Goal: Information Seeking & Learning: Learn about a topic

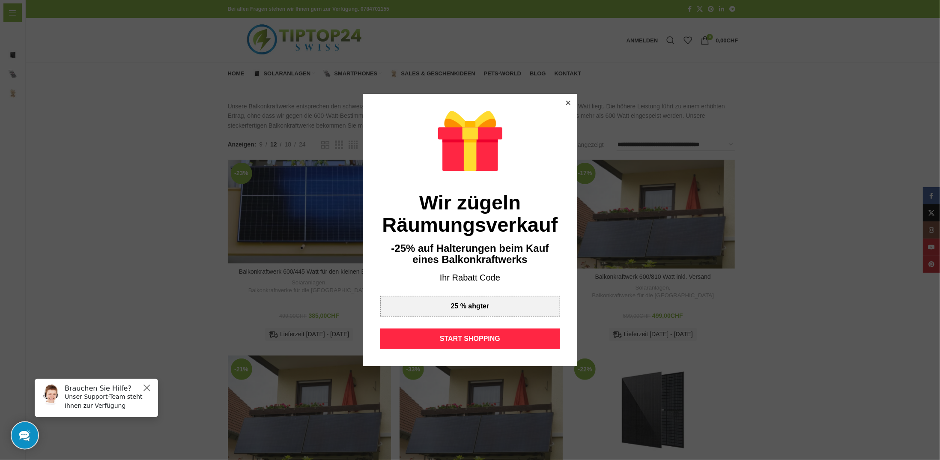
click at [565, 102] on div at bounding box center [569, 103] width 8 height 8
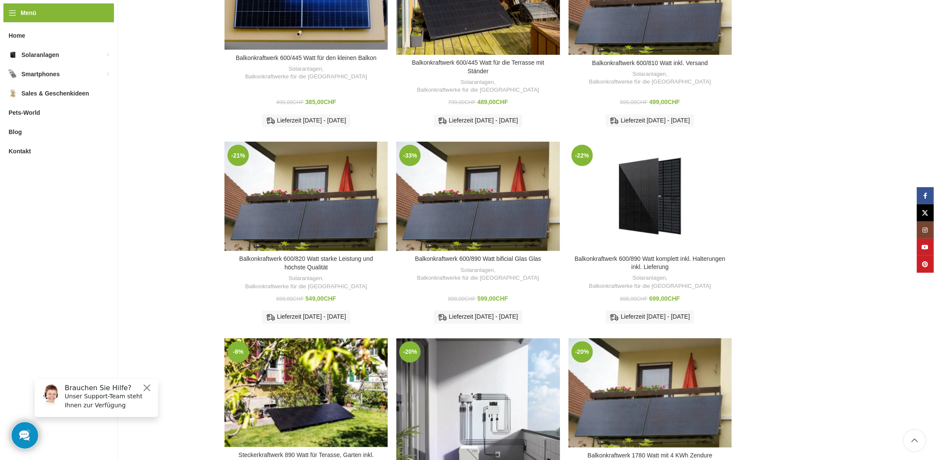
scroll to position [214, 0]
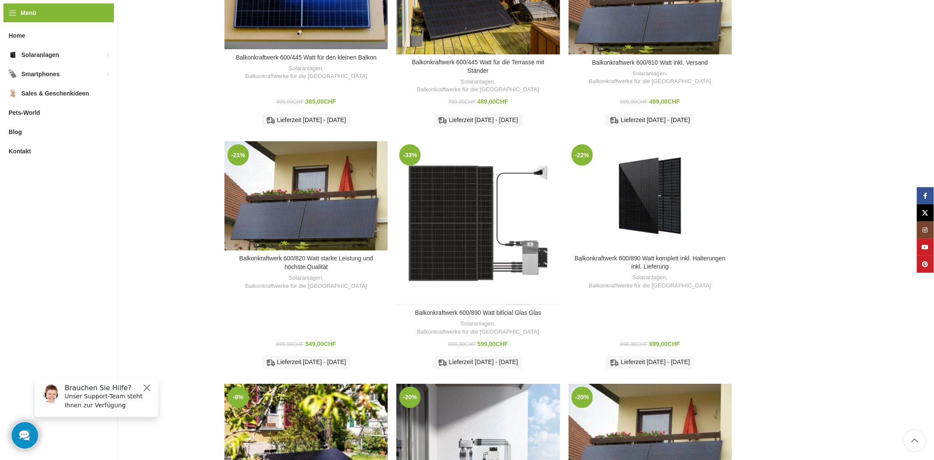
click at [522, 257] on div "Balkonkraftwerk 600/890 Watt bificial Glas Glas" at bounding box center [518, 222] width 27 height 163
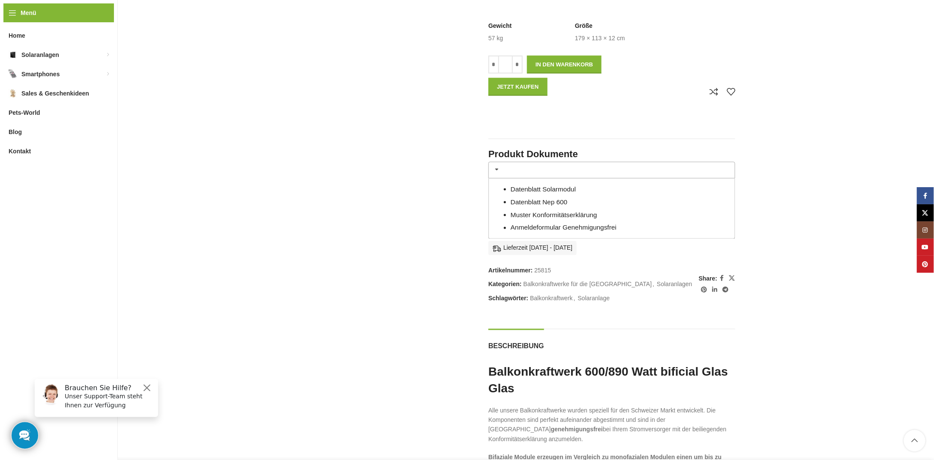
scroll to position [642, 0]
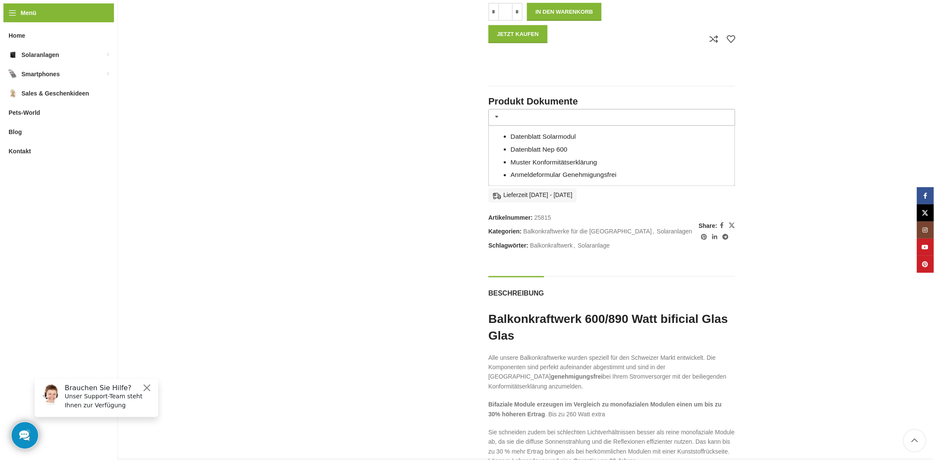
click at [573, 137] on link "Datenblatt Solarmodul" at bounding box center [543, 136] width 65 height 7
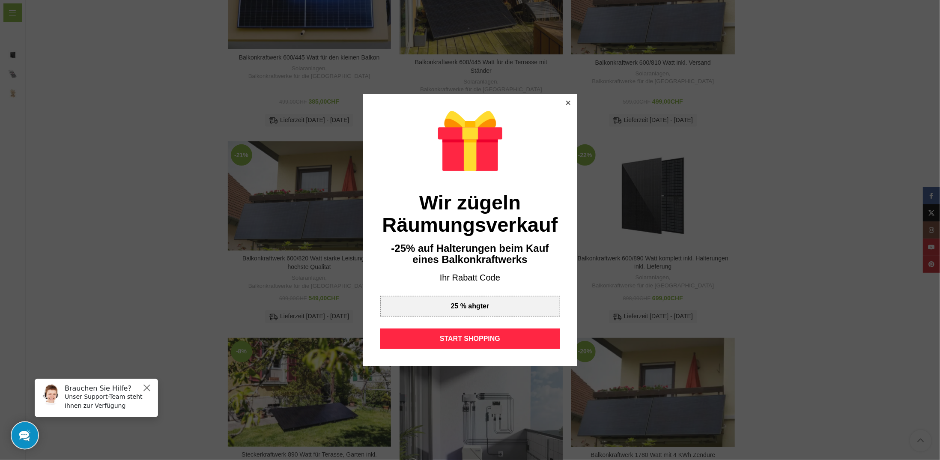
click at [566, 102] on icon at bounding box center [568, 103] width 4 height 4
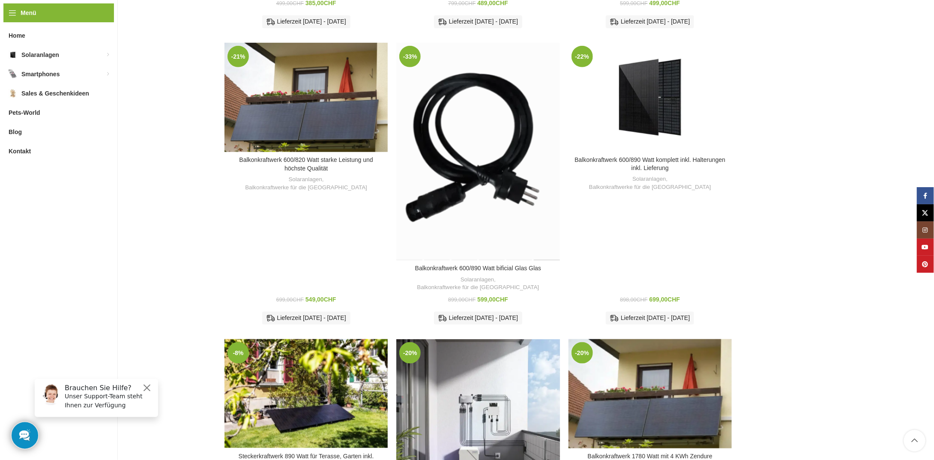
scroll to position [385, 0]
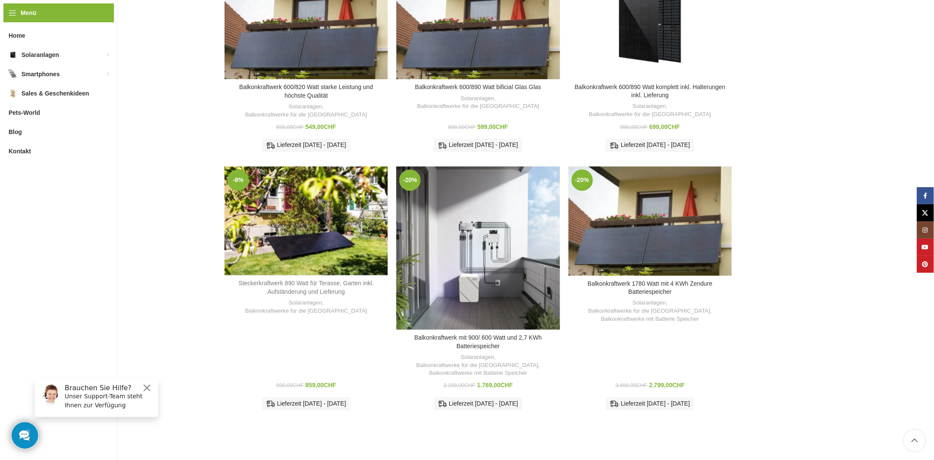
click at [323, 280] on link "Steckerkraftwerk 890 Watt für Terasse, Garten inkl. Aufständerung und Lieferung" at bounding box center [306, 287] width 135 height 15
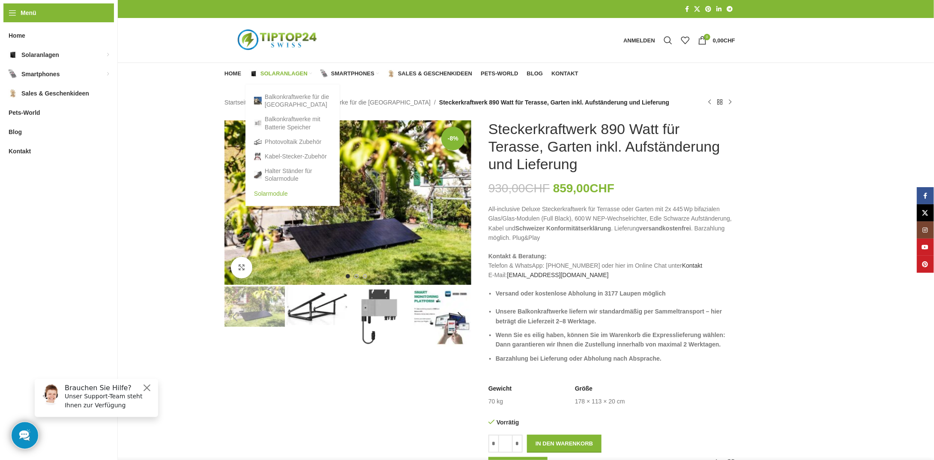
click at [272, 193] on link "Solarmodule" at bounding box center [292, 193] width 77 height 15
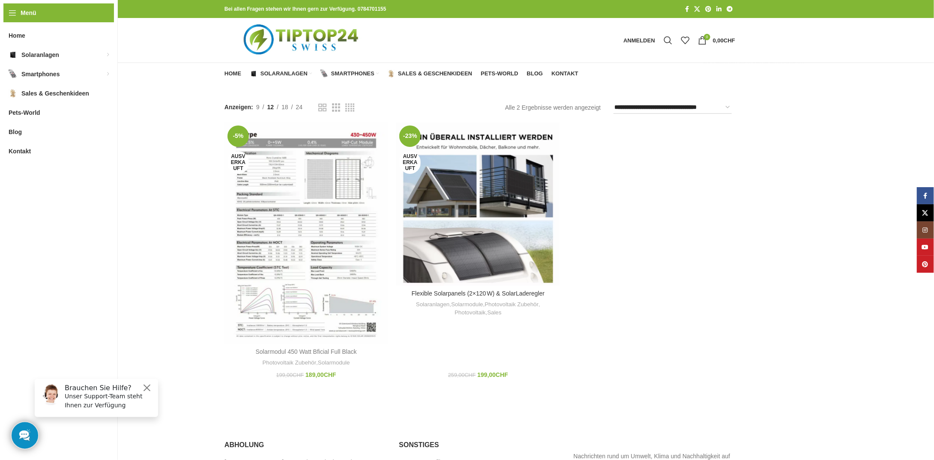
click at [333, 349] on link "Solarmodul 450 Watt Bficial Full Black" at bounding box center [306, 351] width 101 height 7
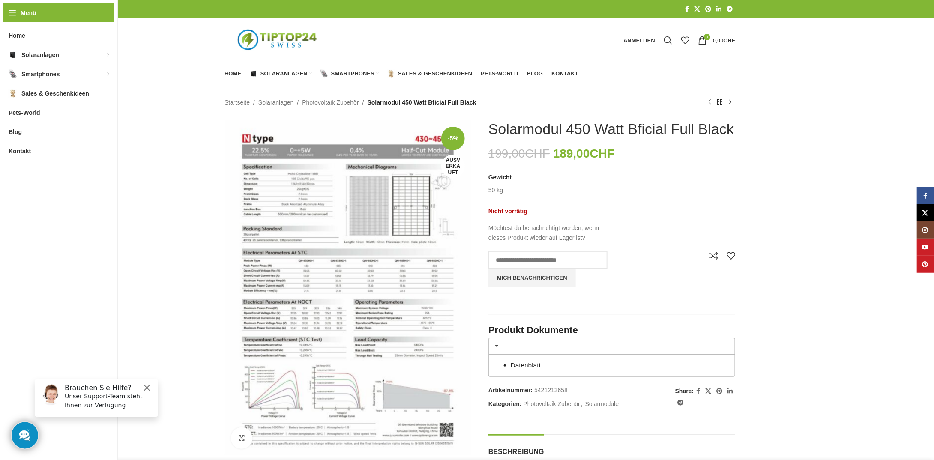
drag, startPoint x: 491, startPoint y: 131, endPoint x: 755, endPoint y: 134, distance: 263.9
copy h1 "Solarmodul 450 Watt Bficial Full Black"
